Goal: Task Accomplishment & Management: Manage account settings

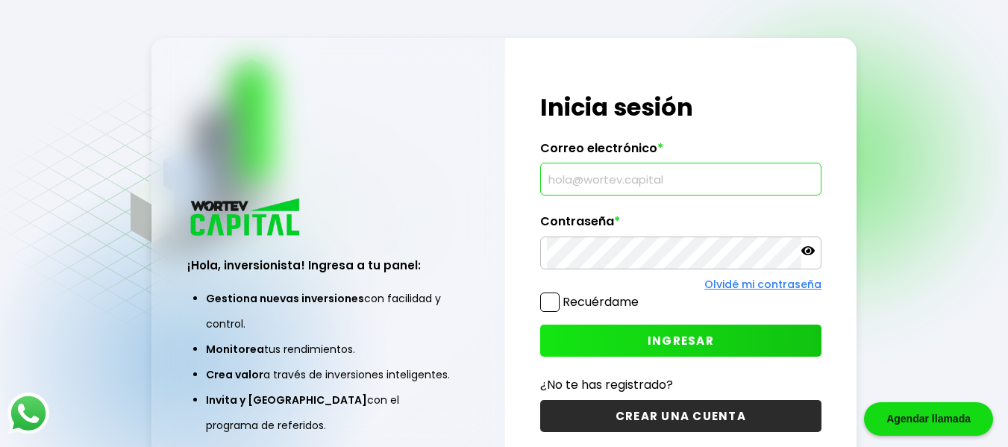
drag, startPoint x: 0, startPoint y: 0, endPoint x: 714, endPoint y: 183, distance: 736.7
click at [714, 183] on input "text" at bounding box center [681, 178] width 268 height 31
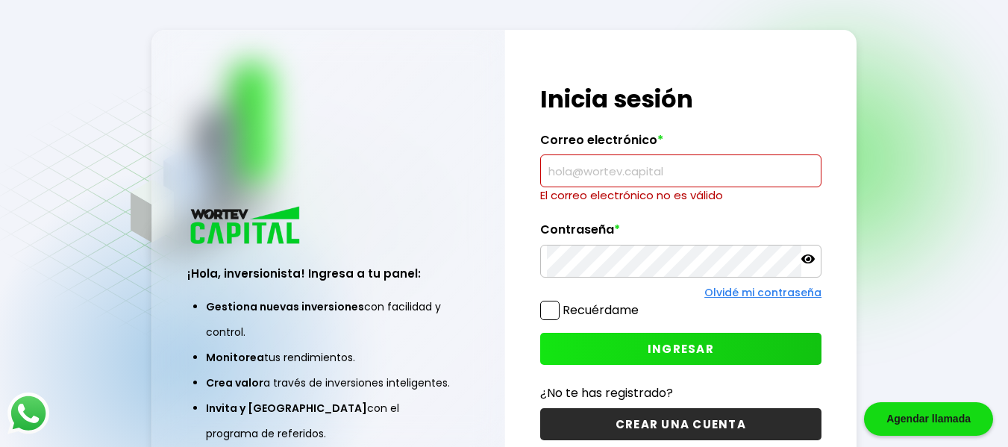
paste input "[EMAIL_ADDRESS][DOMAIN_NAME]"
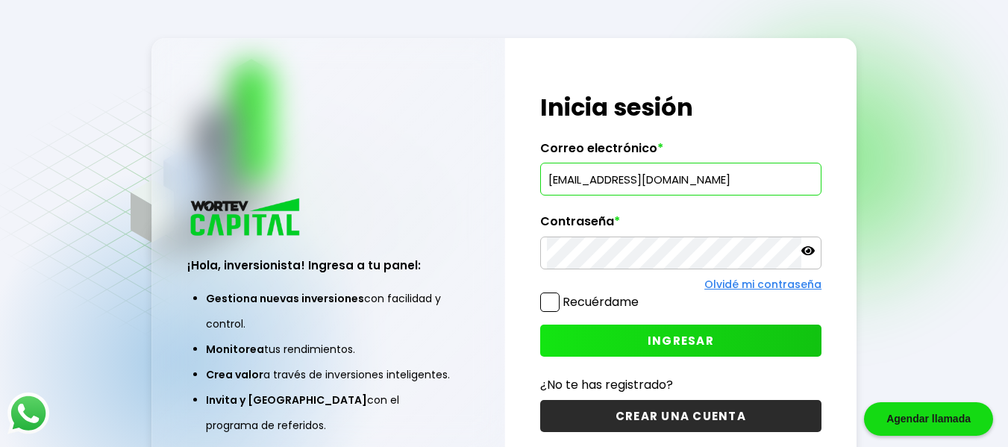
type input "[EMAIL_ADDRESS][DOMAIN_NAME]"
click at [656, 340] on span "INGRESAR" at bounding box center [680, 341] width 66 height 16
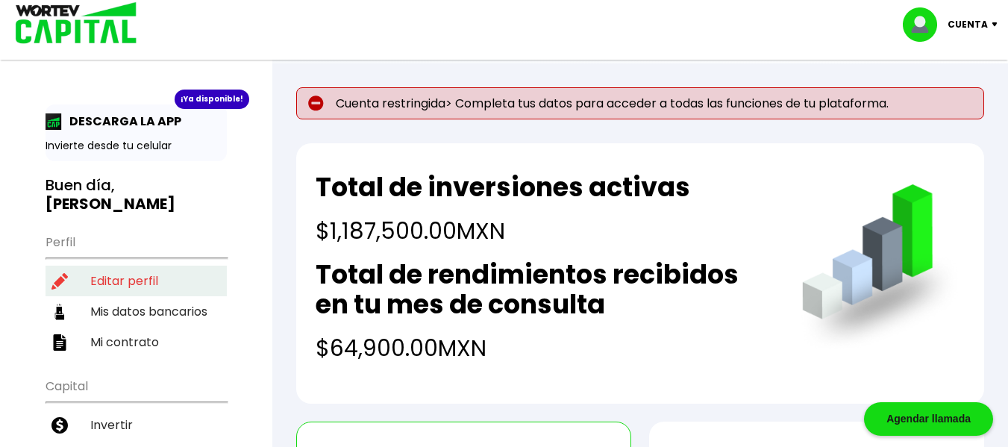
click at [98, 265] on li "Editar perfil" at bounding box center [135, 280] width 181 height 31
select select "Hombre"
select select "Posgrado"
select select "MX"
select select "Banamex"
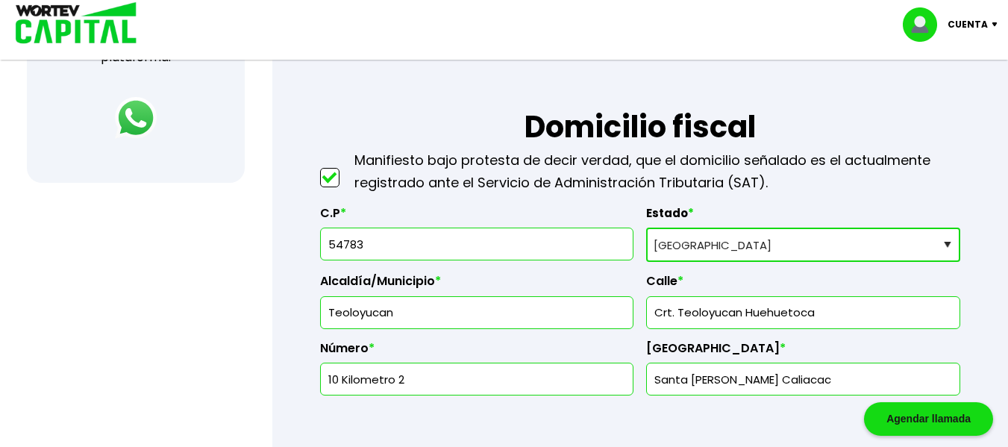
scroll to position [671, 0]
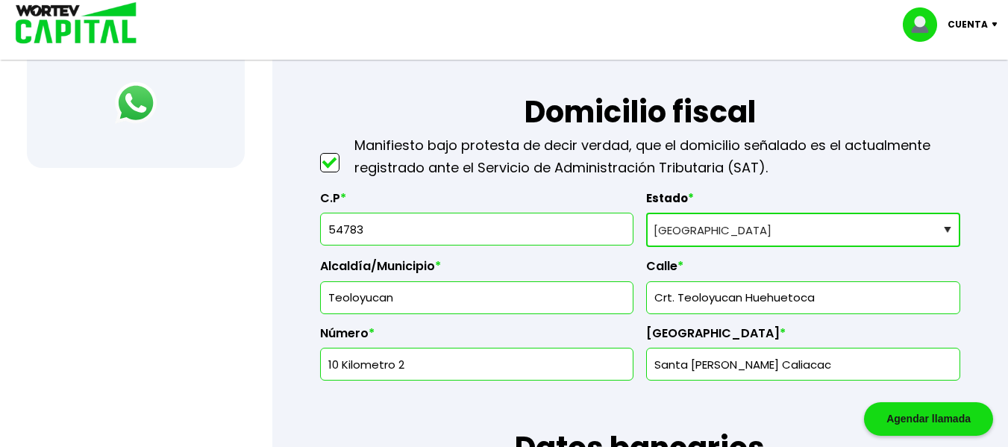
click at [477, 367] on input "10 Kilometro 2" at bounding box center [477, 363] width 301 height 31
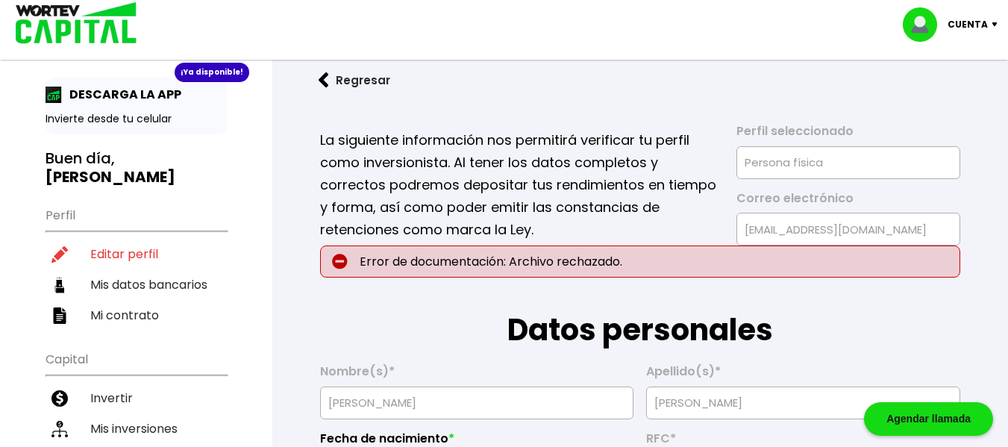
scroll to position [0, 0]
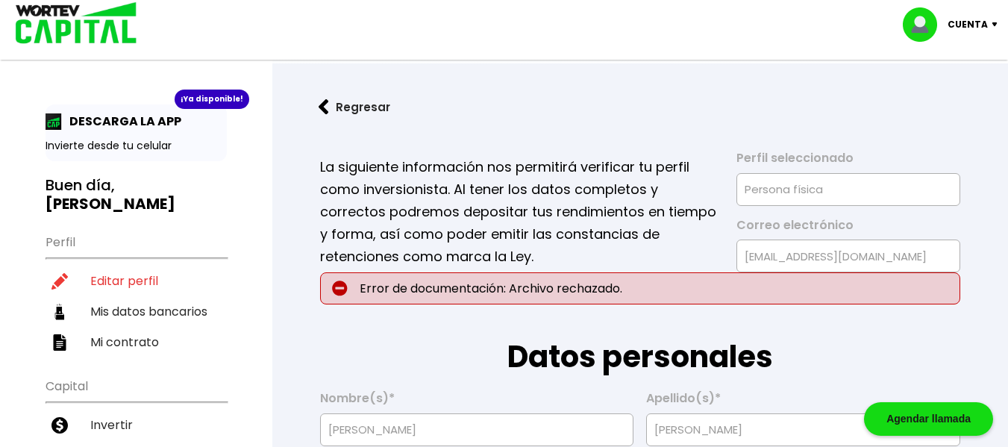
type input "10"
click at [978, 24] on p "Cuenta" at bounding box center [967, 24] width 40 height 22
click at [955, 96] on li "Cerrar sesión" at bounding box center [951, 99] width 119 height 31
